Goal: Transaction & Acquisition: Purchase product/service

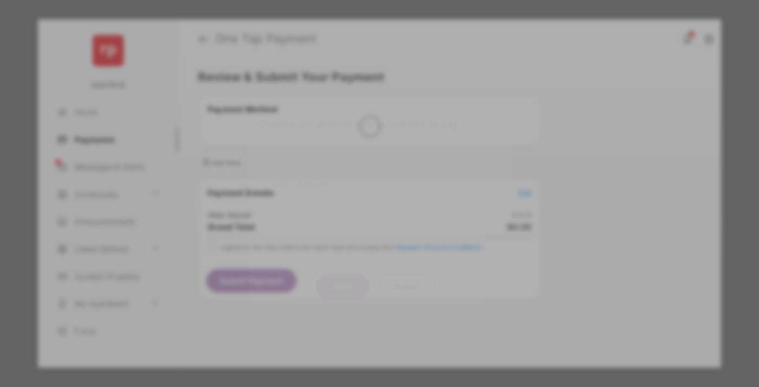
click at [359, 174] on div "Other Amount" at bounding box center [360, 183] width 176 height 18
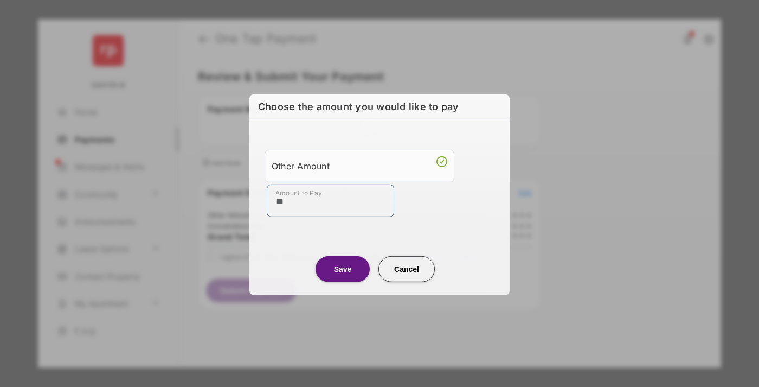
type input "**"
click at [343, 268] on button "Save" at bounding box center [343, 268] width 54 height 26
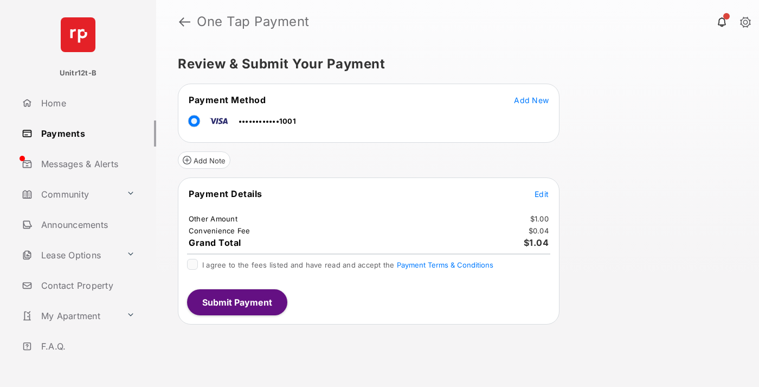
click at [542, 194] on span "Edit" at bounding box center [542, 193] width 14 height 9
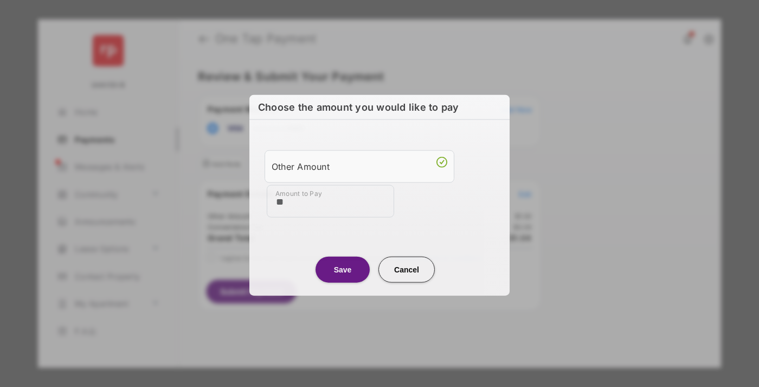
click at [343, 267] on button "Save" at bounding box center [343, 269] width 54 height 26
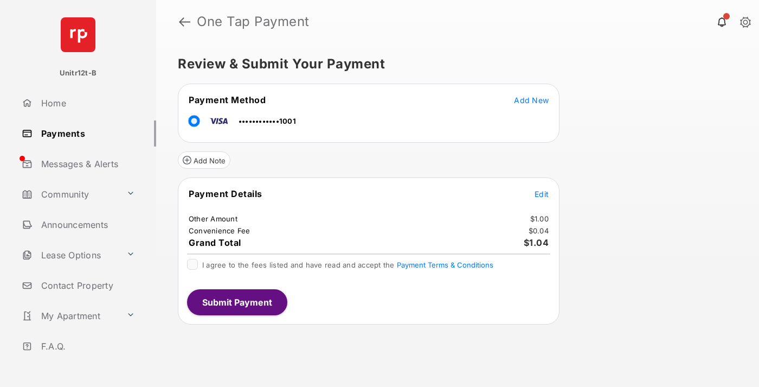
click at [236, 301] on button "Submit Payment" at bounding box center [237, 302] width 100 height 26
